Goal: Task Accomplishment & Management: Use online tool/utility

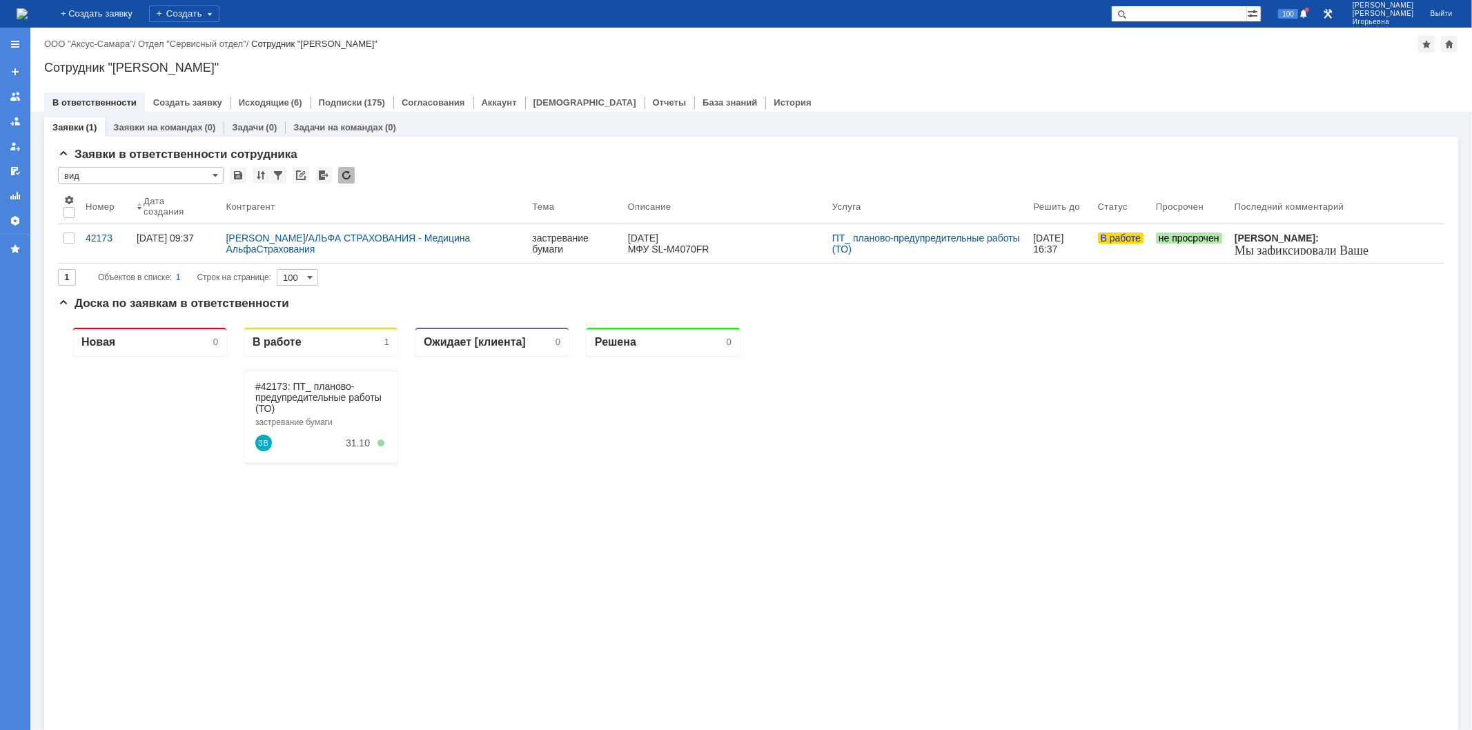
click at [1188, 1] on div "На домашнюю + Создать заявку Создать 100 Носенкова Елена Игорьевна Выйти" at bounding box center [736, 14] width 1472 height 28
click at [1186, 11] on input "text" at bounding box center [1179, 14] width 136 height 17
type input "29115"
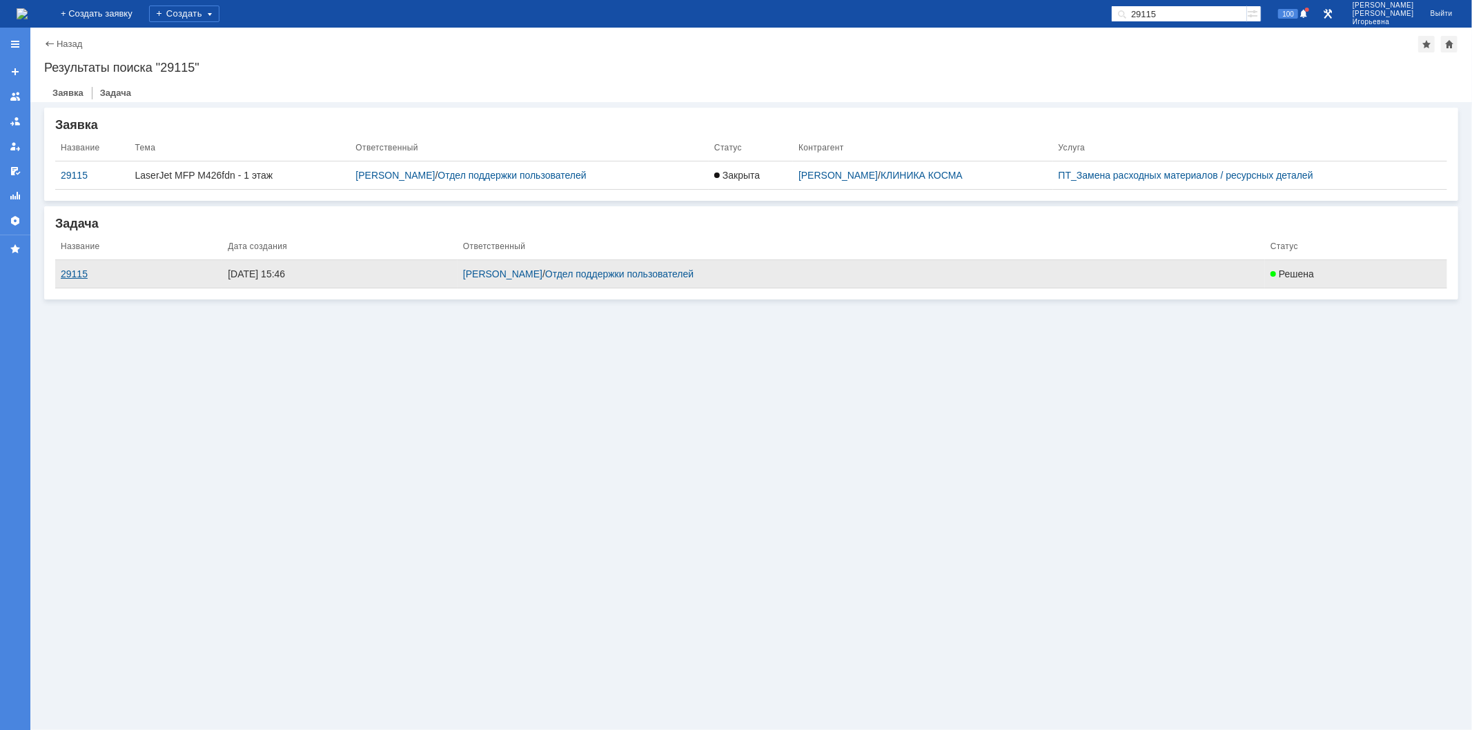
click at [68, 272] on div "29115" at bounding box center [139, 274] width 156 height 11
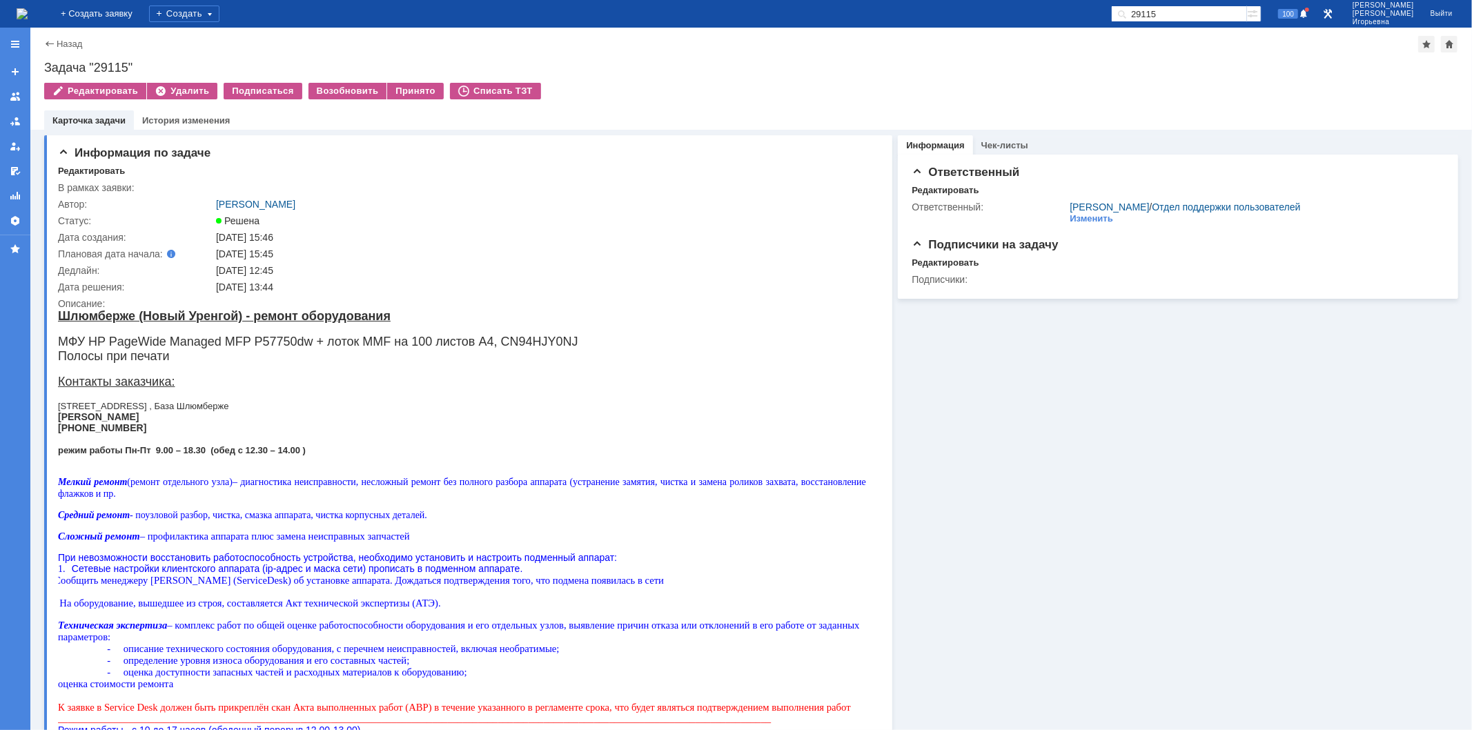
click at [28, 11] on img at bounding box center [22, 13] width 11 height 11
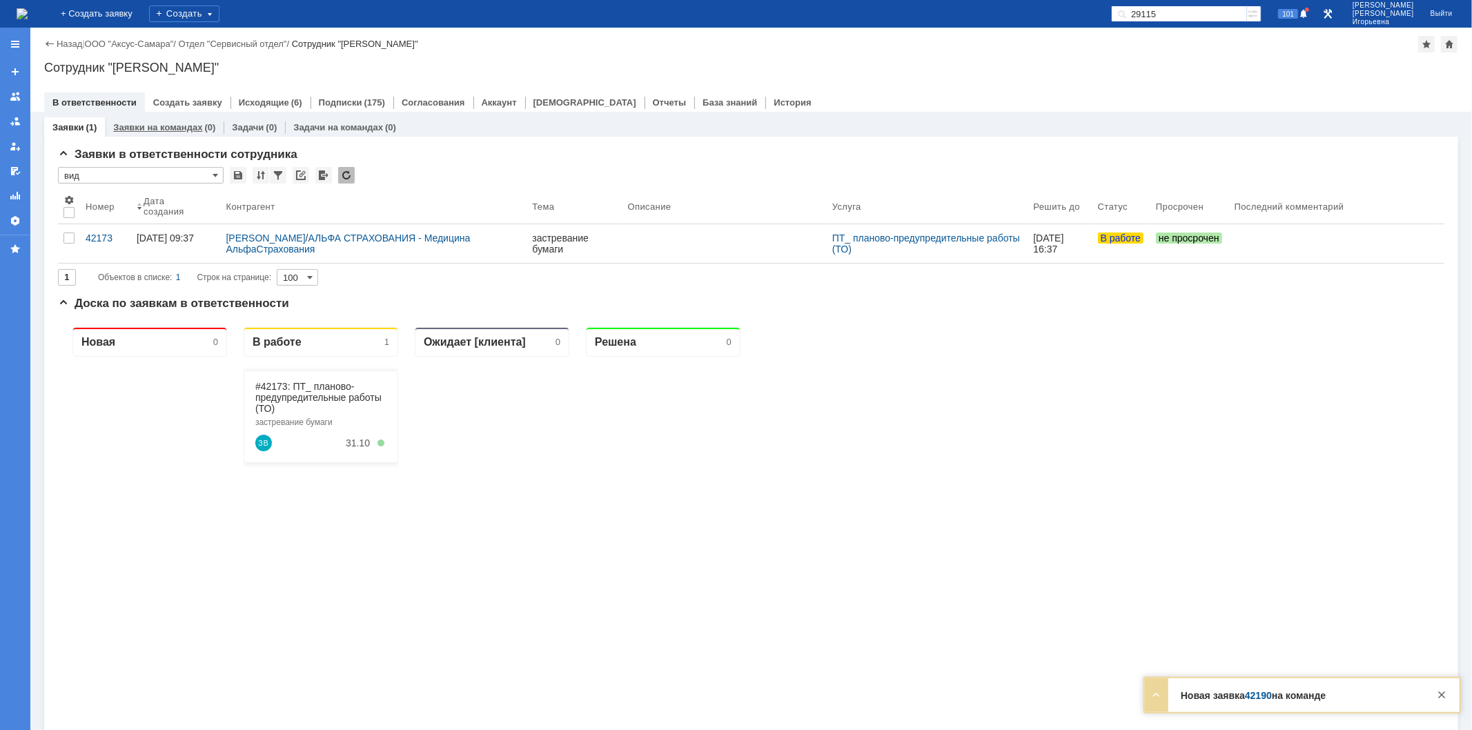
click at [159, 128] on link "Заявки на командах" at bounding box center [157, 127] width 89 height 10
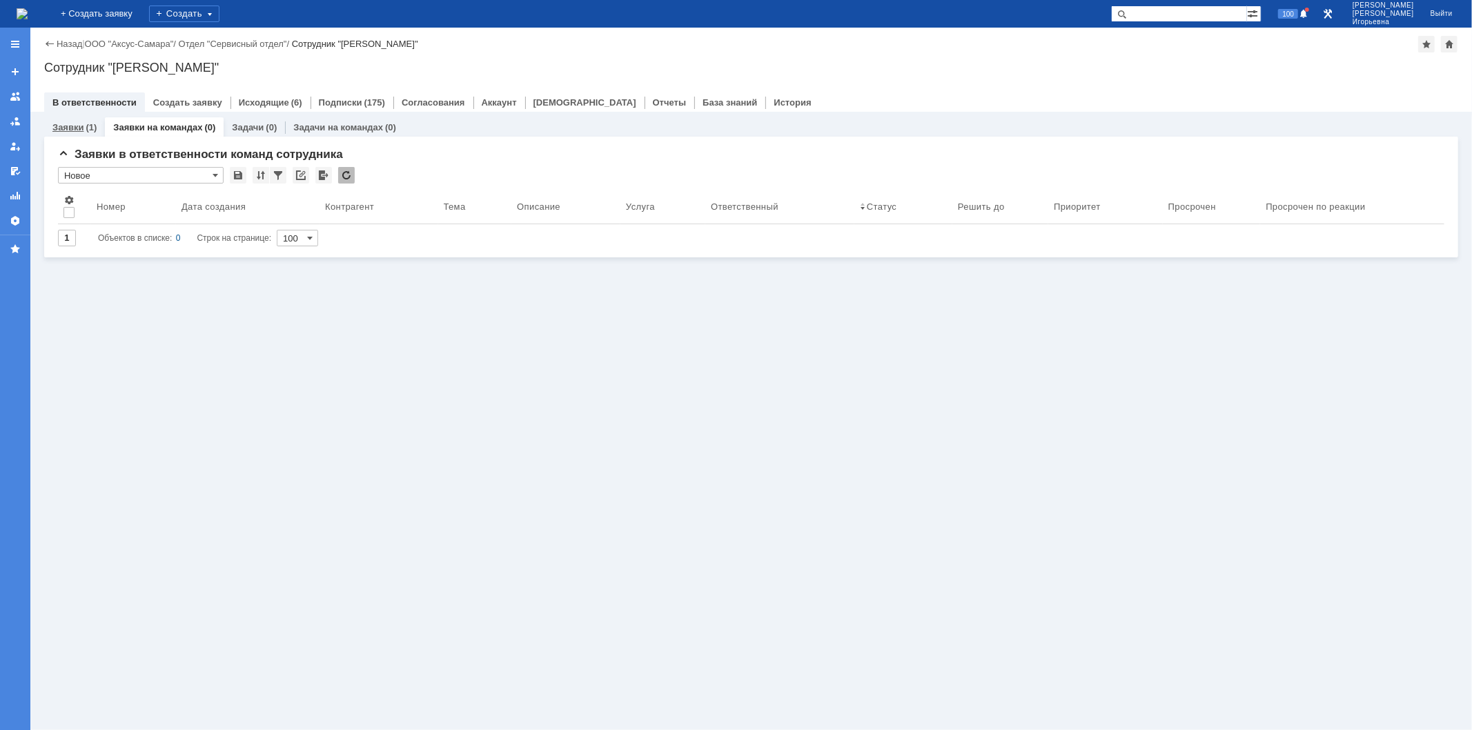
click at [74, 126] on link "Заявки" at bounding box center [67, 127] width 31 height 10
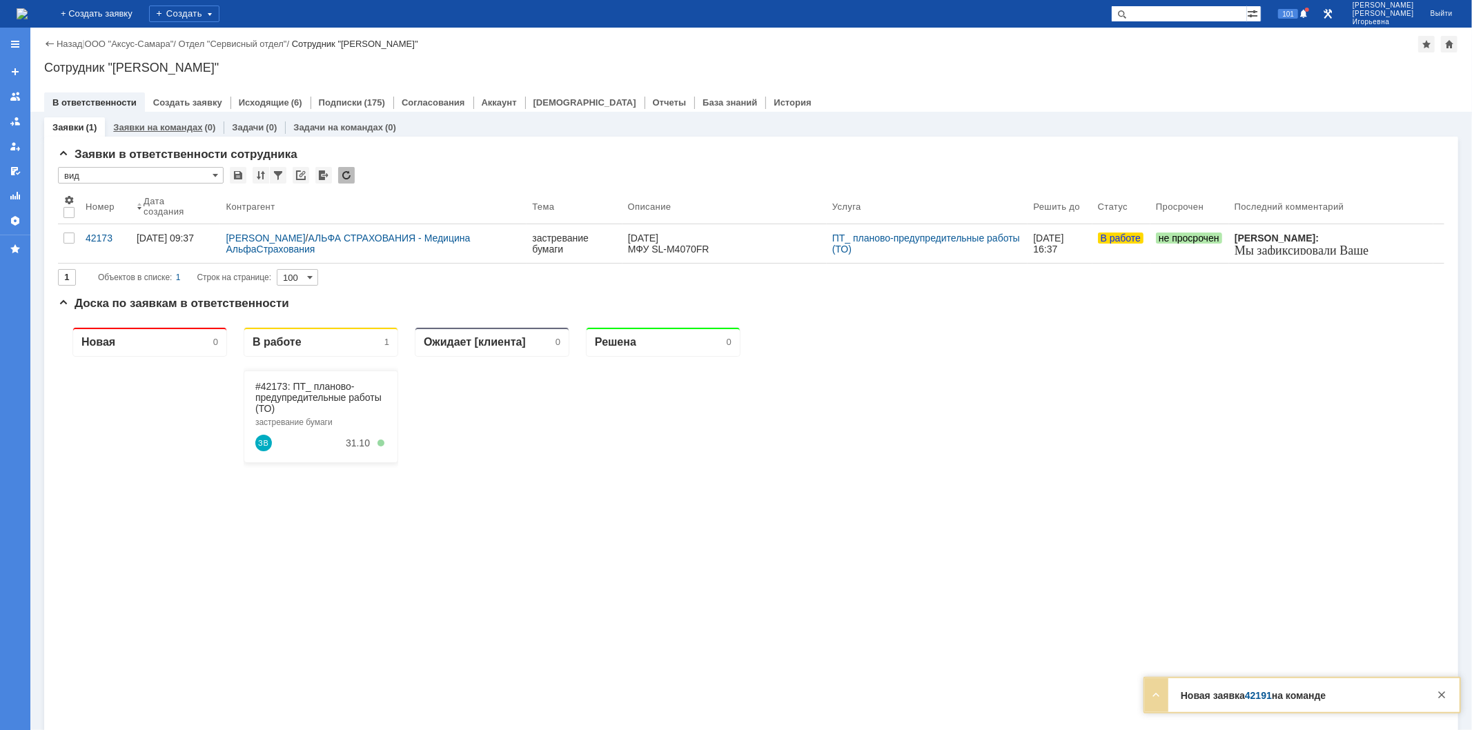
click at [148, 127] on link "Заявки на командах" at bounding box center [157, 127] width 89 height 10
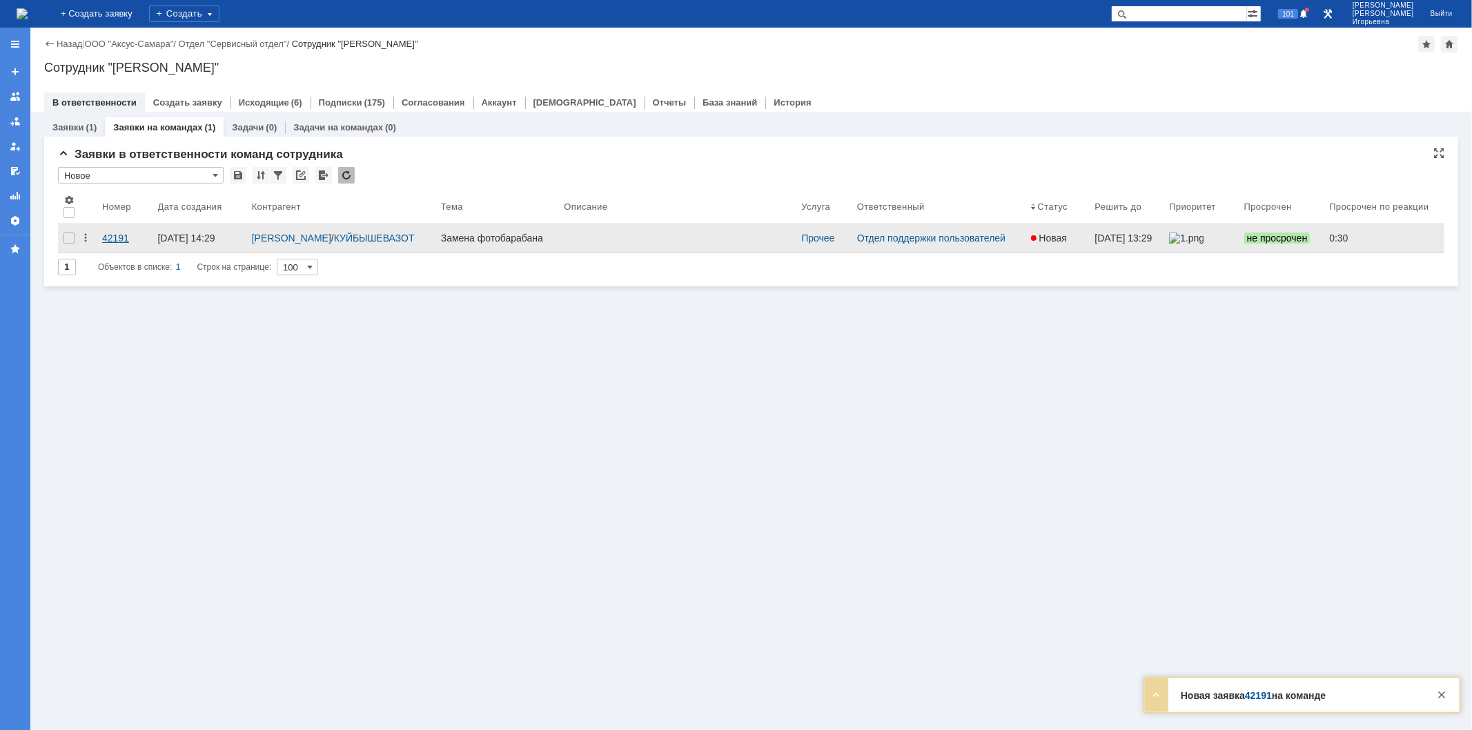
click at [112, 237] on div "42191" at bounding box center [124, 238] width 45 height 11
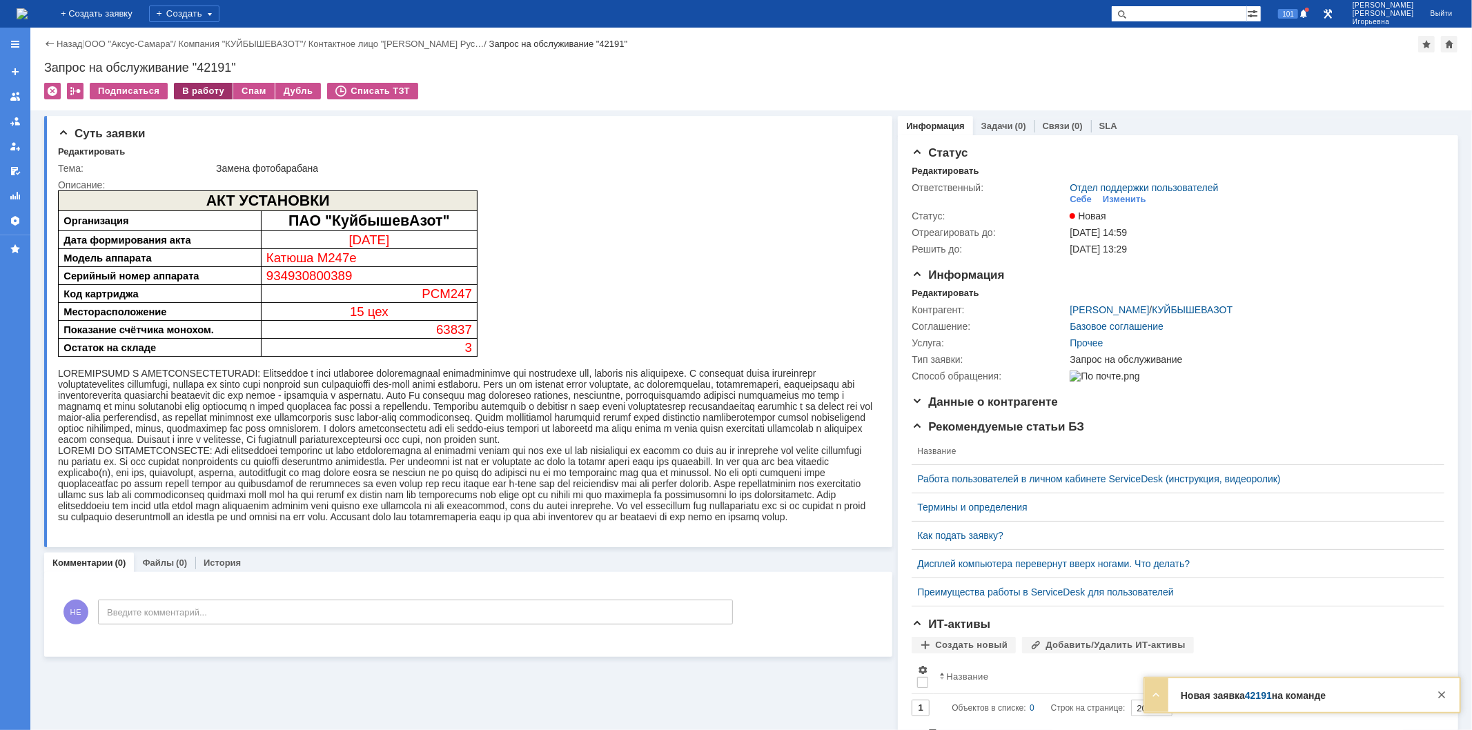
click at [212, 84] on div "В работу" at bounding box center [203, 91] width 59 height 17
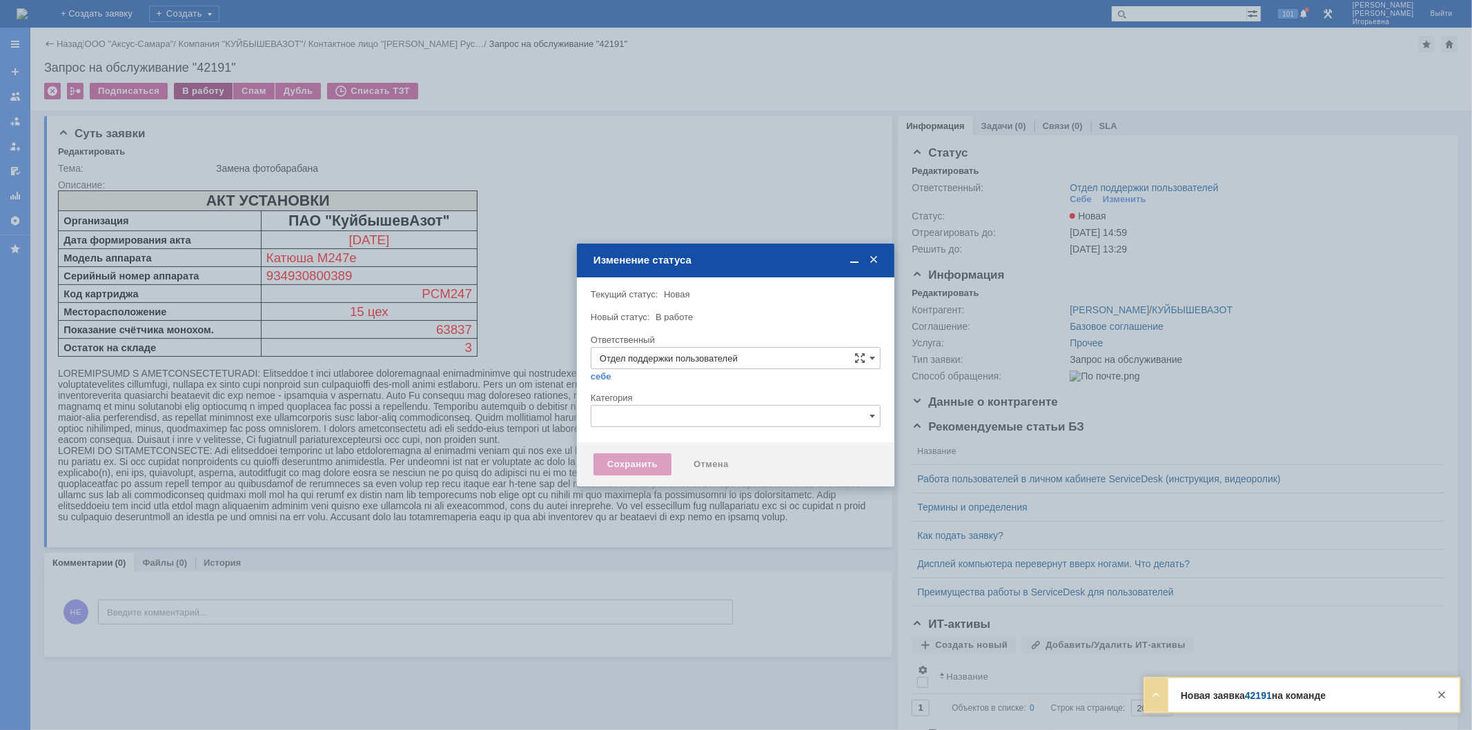
type input "[PERSON_NAME]"
click at [637, 461] on div "Сохранить" at bounding box center [633, 465] width 78 height 22
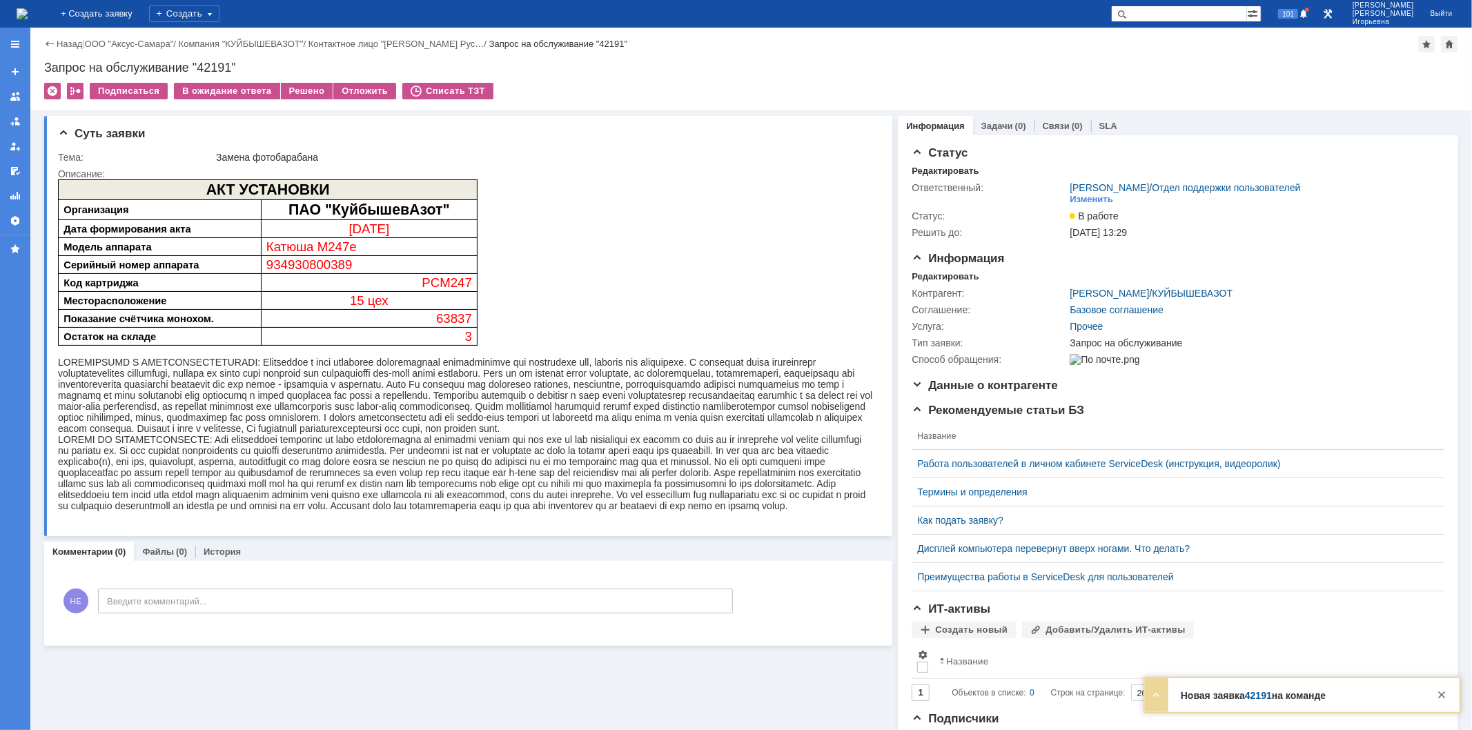
click at [28, 9] on img at bounding box center [22, 13] width 11 height 11
